Goal: Transaction & Acquisition: Subscribe to service/newsletter

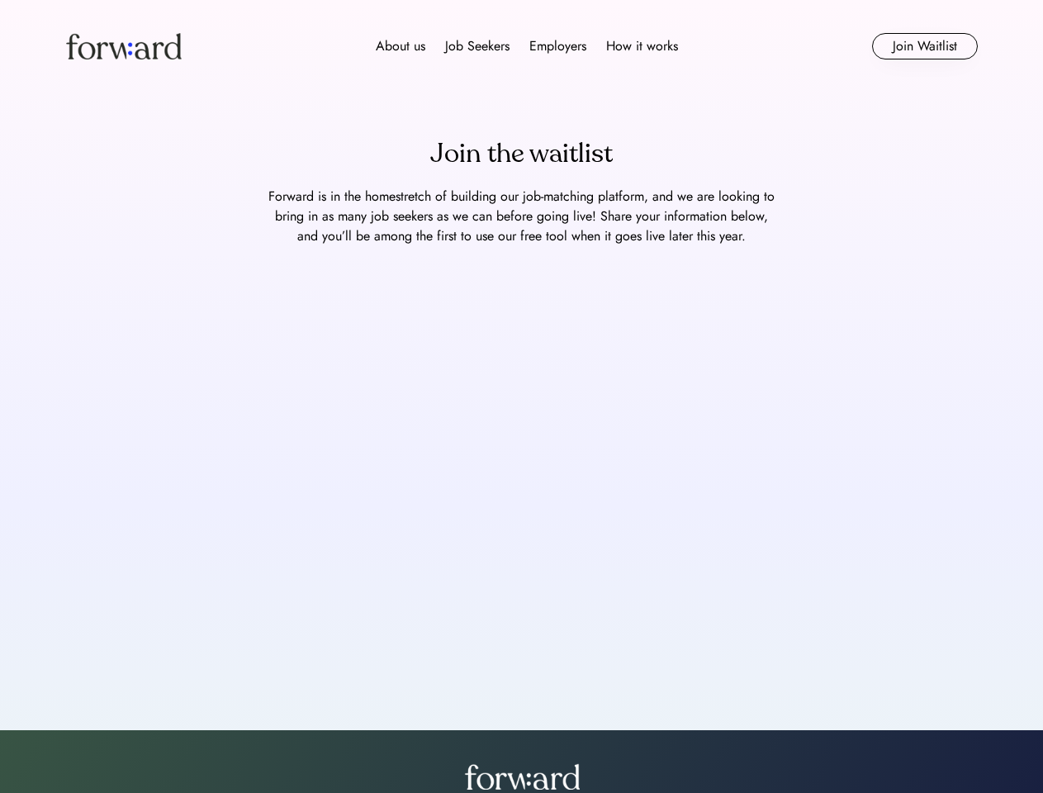
click at [522, 46] on div "About us Job Seekers Employers How it works" at bounding box center [526, 46] width 651 height 20
click at [124, 46] on img at bounding box center [124, 46] width 116 height 26
click at [527, 46] on div "About us Job Seekers Employers How it works" at bounding box center [526, 46] width 651 height 20
click at [400, 46] on div "About us" at bounding box center [401, 46] width 50 height 20
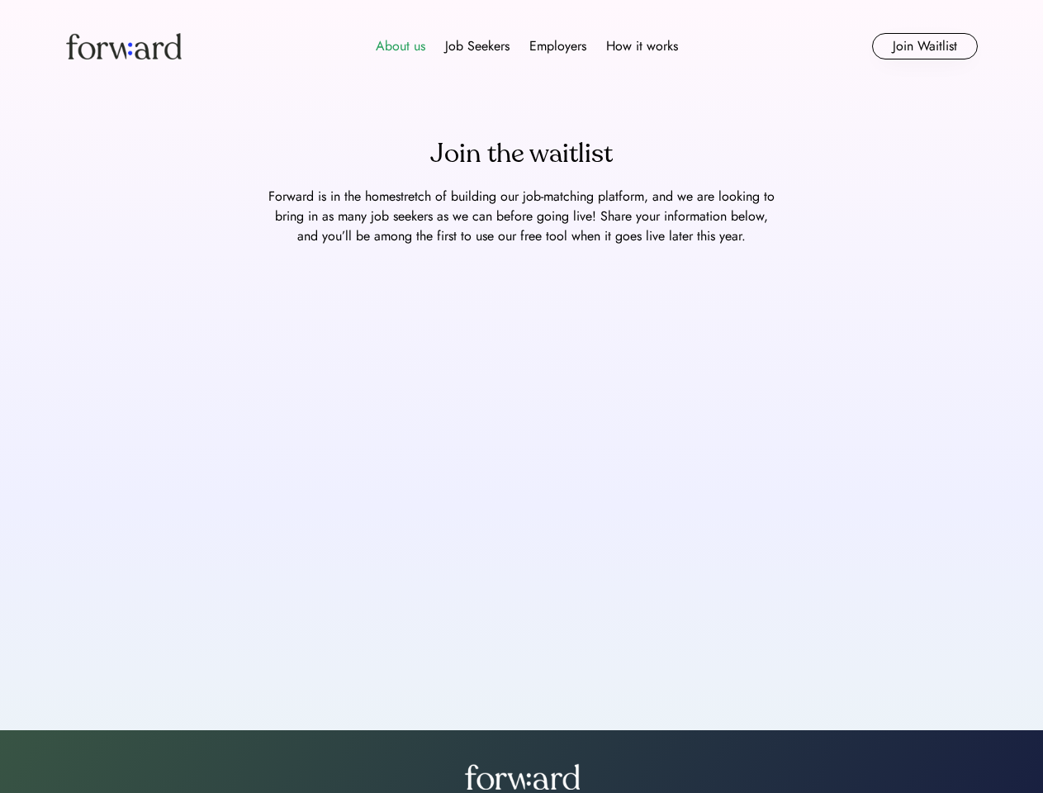
click at [477, 46] on div "Job Seekers" at bounding box center [477, 46] width 64 height 20
click at [557, 46] on div "Employers" at bounding box center [557, 46] width 57 height 20
click at [641, 46] on div "How it works" at bounding box center [642, 46] width 72 height 20
click at [924, 46] on button "Join Waitlist" at bounding box center [925, 46] width 106 height 26
click at [521, 154] on div "Join the waitlist" at bounding box center [521, 154] width 182 height 40
